Goal: Task Accomplishment & Management: Complete application form

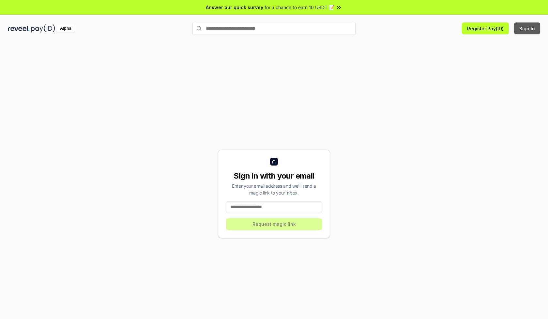
click at [527, 28] on button "Sign In" at bounding box center [527, 29] width 26 height 12
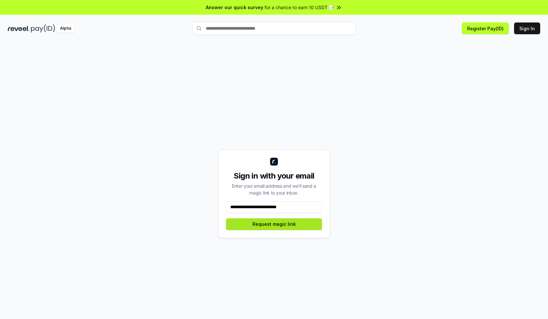
type input "**********"
click at [274, 224] on button "Request magic link" at bounding box center [274, 225] width 96 height 12
